Goal: Information Seeking & Learning: Learn about a topic

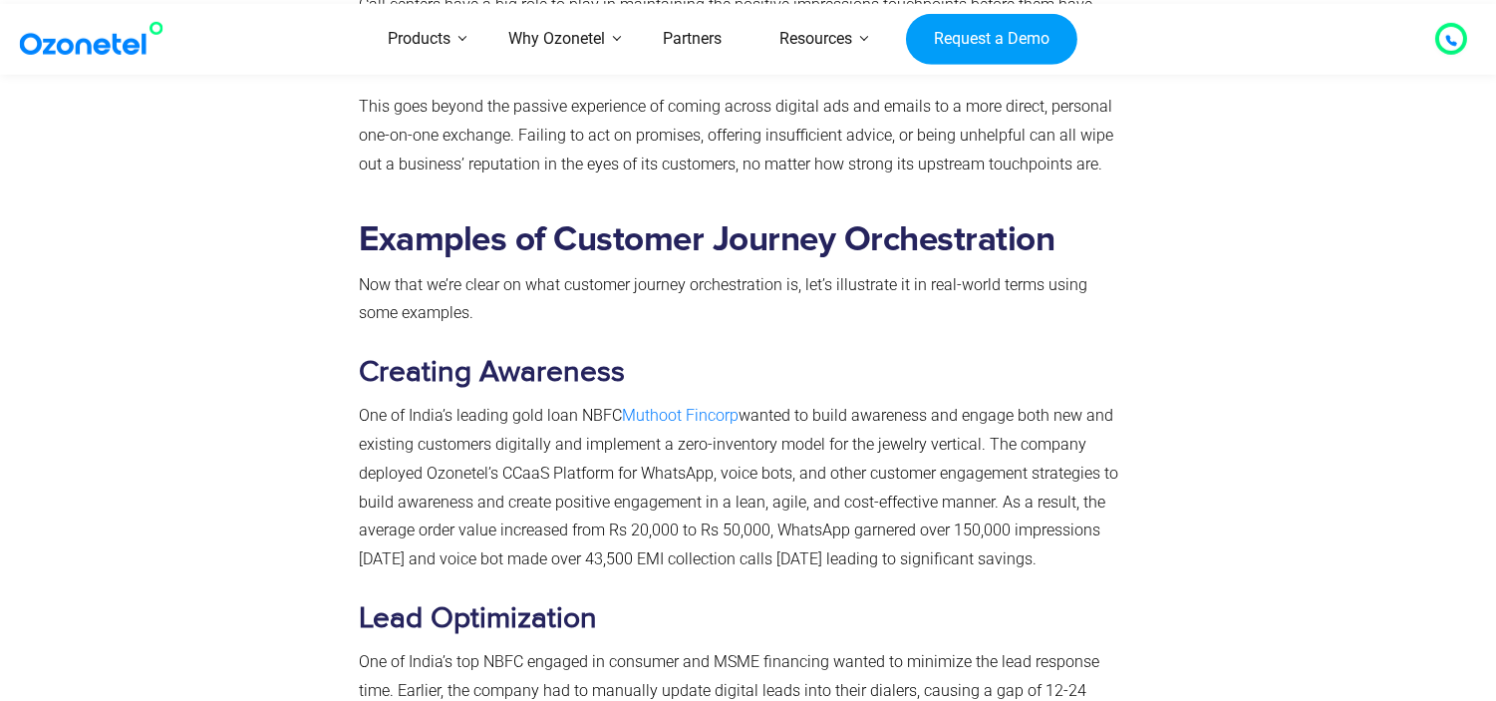
drag, startPoint x: 0, startPoint y: 0, endPoint x: 679, endPoint y: 231, distance: 717.3
click at [679, 231] on b "Examples of Customer Journey Orchestration" at bounding box center [708, 239] width 696 height 35
click at [913, 243] on b "Examples of Customer Journey Orchestration" at bounding box center [708, 239] width 696 height 35
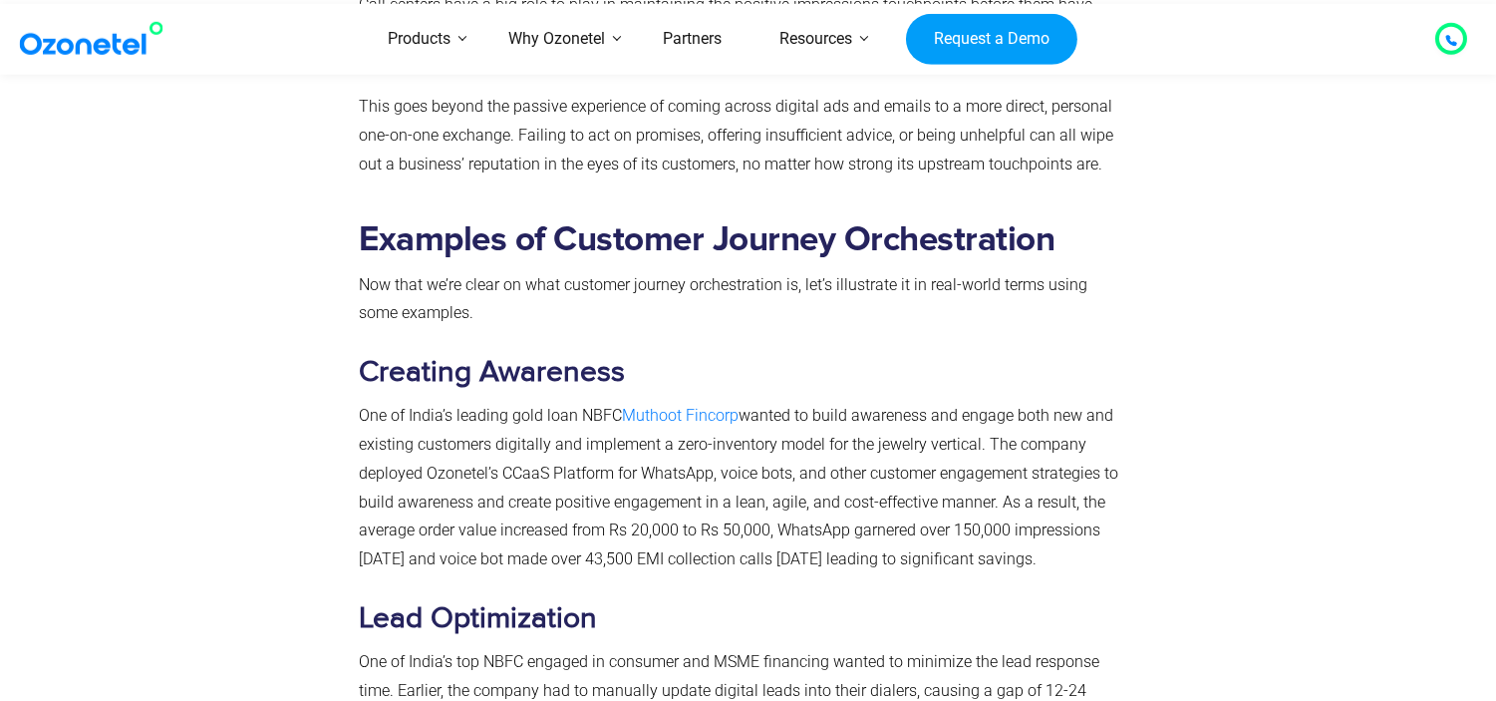
click at [800, 243] on b "Examples of Customer Journey Orchestration" at bounding box center [708, 239] width 696 height 35
click at [445, 252] on b "Examples of Customer Journey Orchestration" at bounding box center [708, 239] width 696 height 35
click at [442, 381] on b "Creating Awareness" at bounding box center [493, 372] width 266 height 36
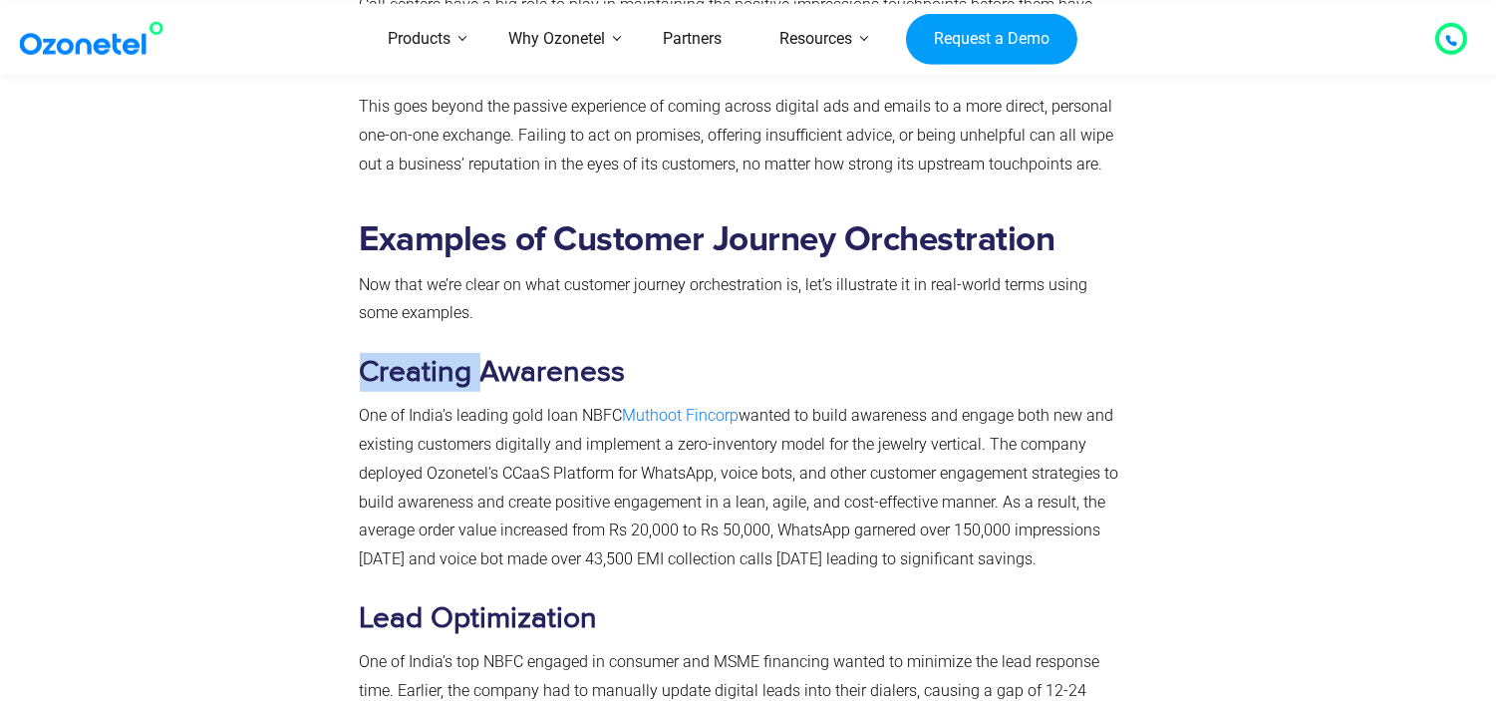
click at [442, 381] on b "Creating Awareness" at bounding box center [493, 372] width 266 height 36
click at [534, 385] on b "Creating Awareness" at bounding box center [493, 372] width 266 height 36
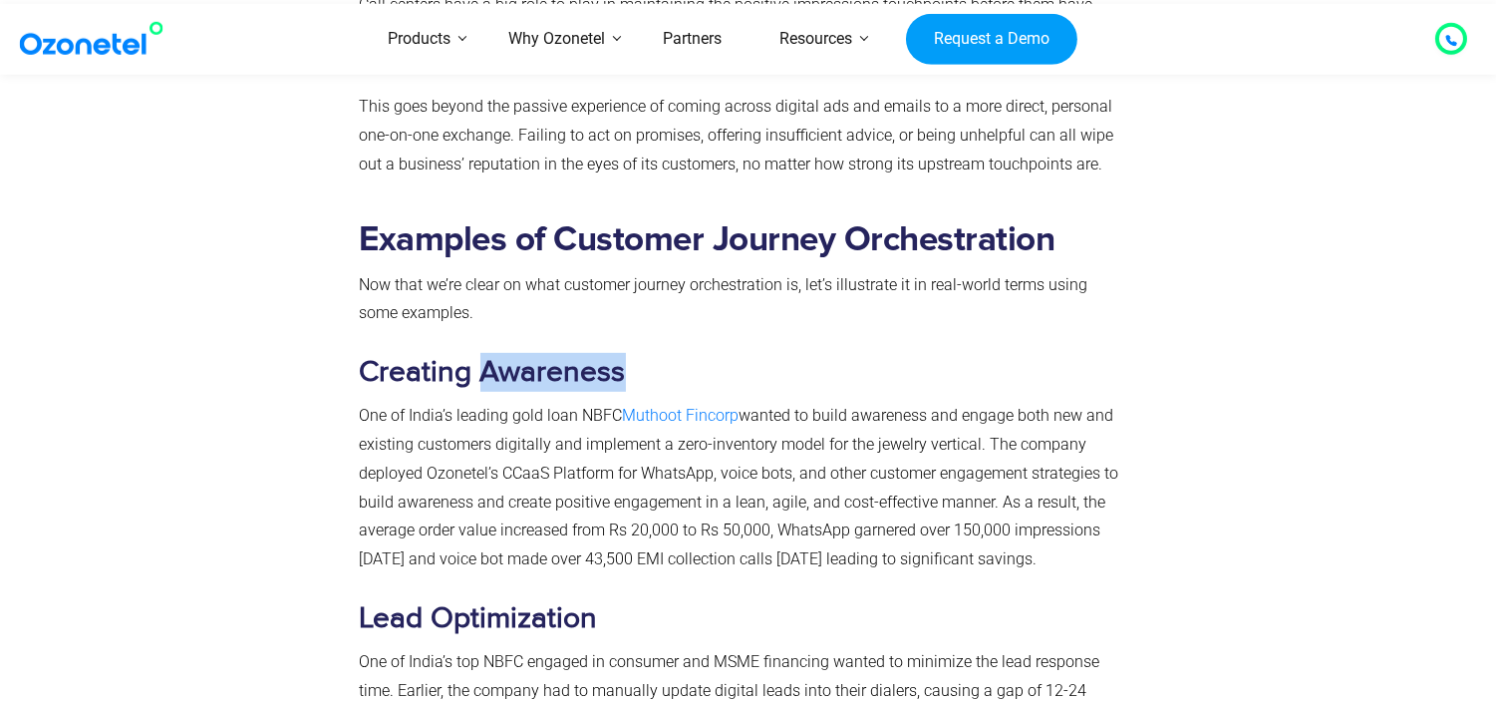
click at [534, 385] on b "Creating Awareness" at bounding box center [493, 372] width 266 height 36
